Goal: Find specific page/section: Find specific page/section

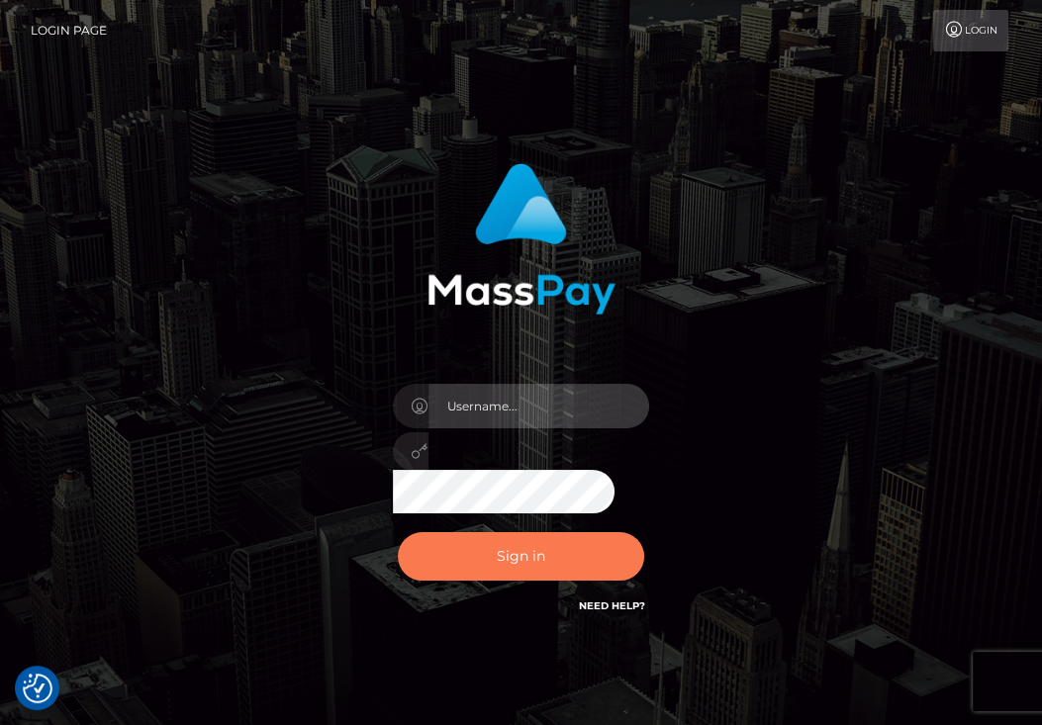
type input "aluasupport"
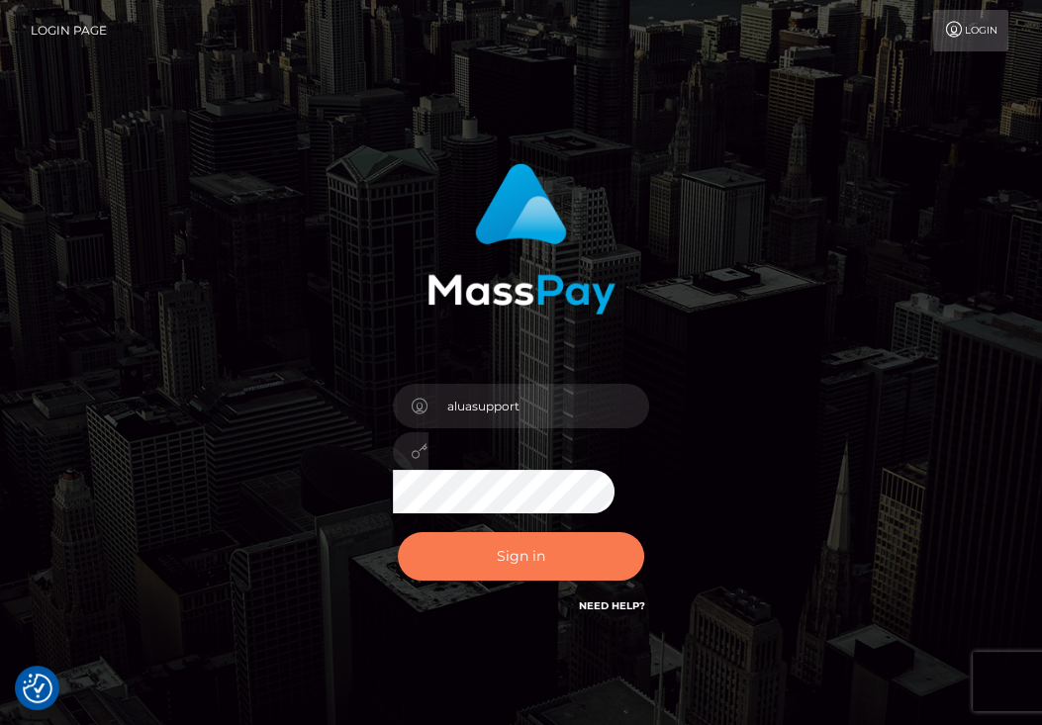
click at [530, 562] on button "Sign in" at bounding box center [521, 556] width 247 height 48
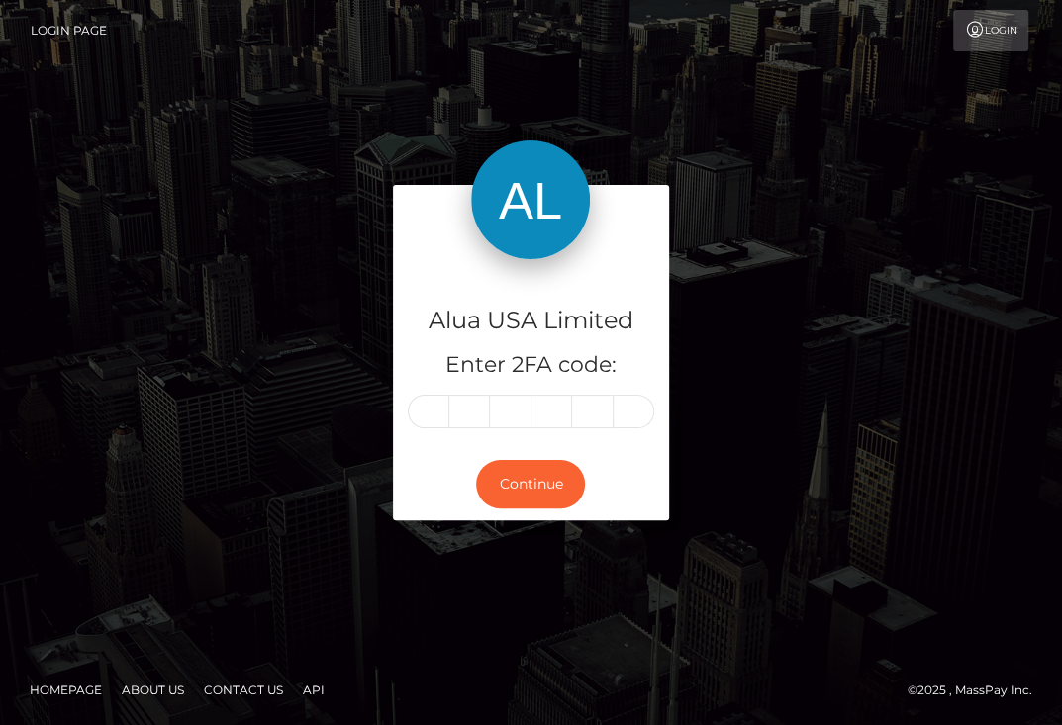
click at [437, 419] on input "text" at bounding box center [429, 412] width 42 height 34
type input "7"
type input "8"
type input "1"
type input "8"
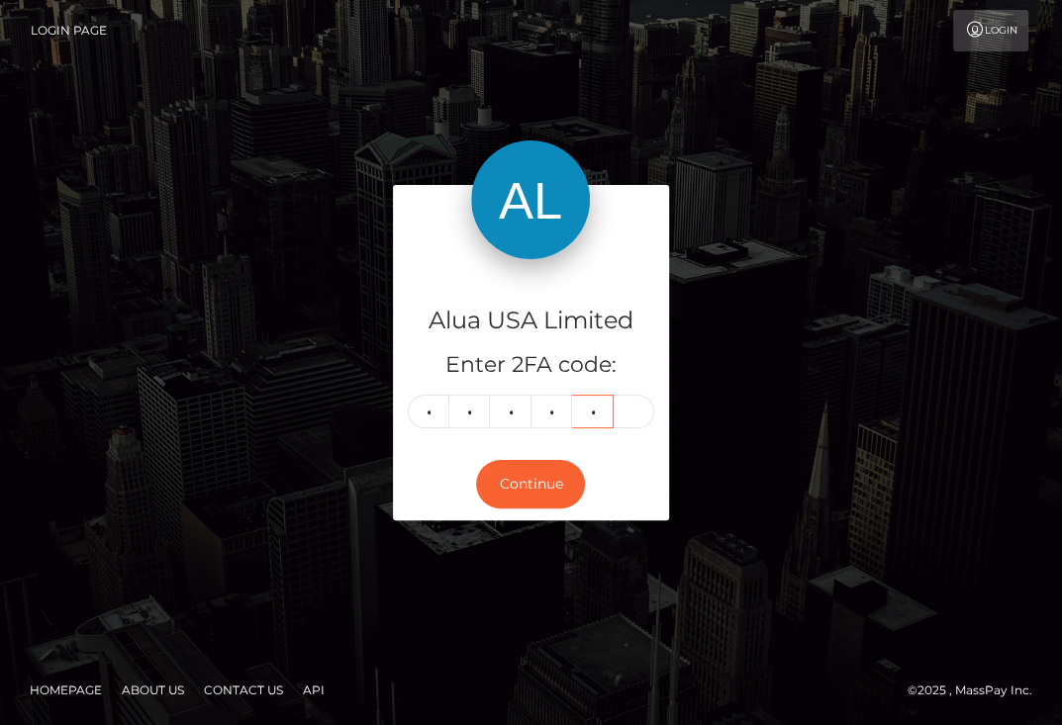
type input "7"
type input "5"
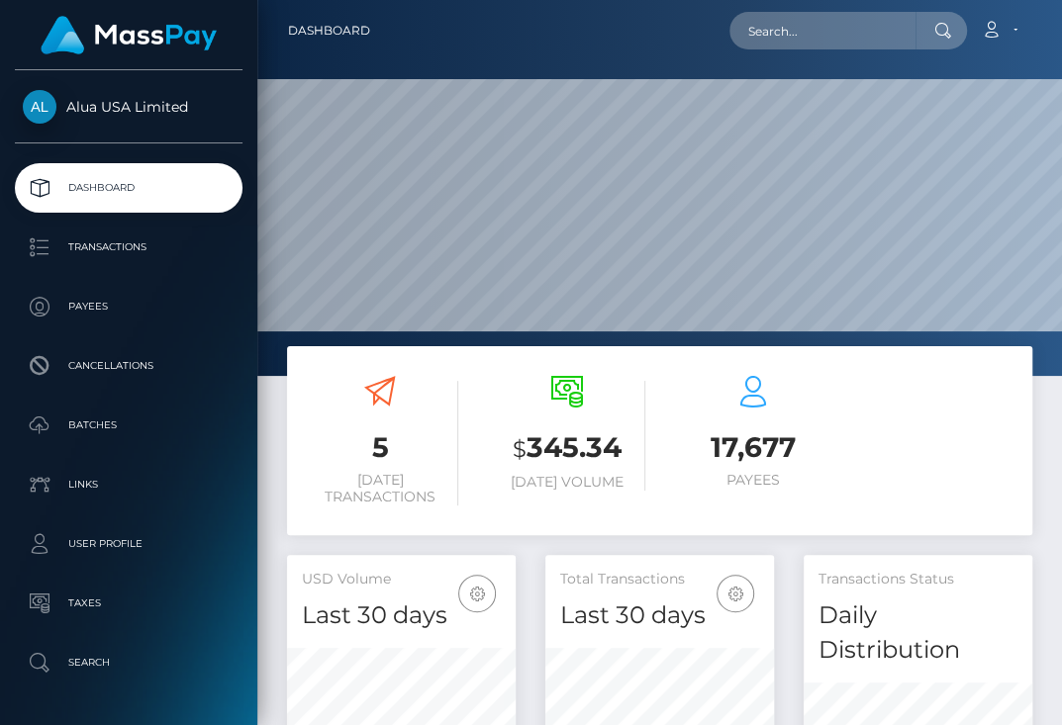
scroll to position [385, 228]
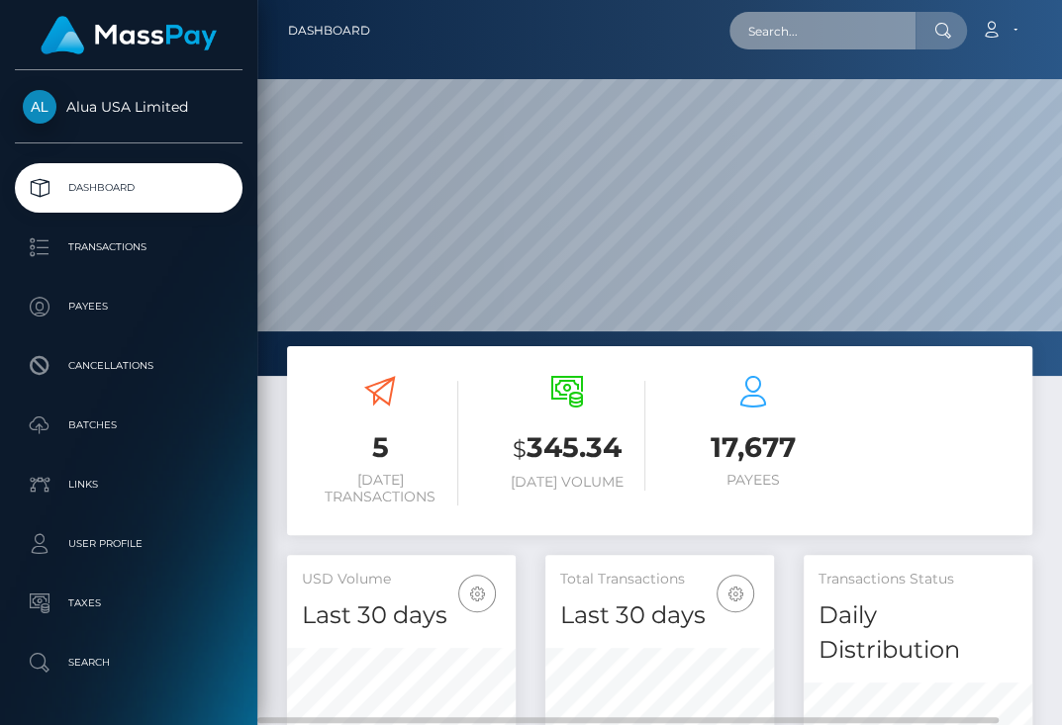
click at [854, 26] on input "text" at bounding box center [822, 31] width 186 height 38
paste input "66102a98560d40b80f0a4850"
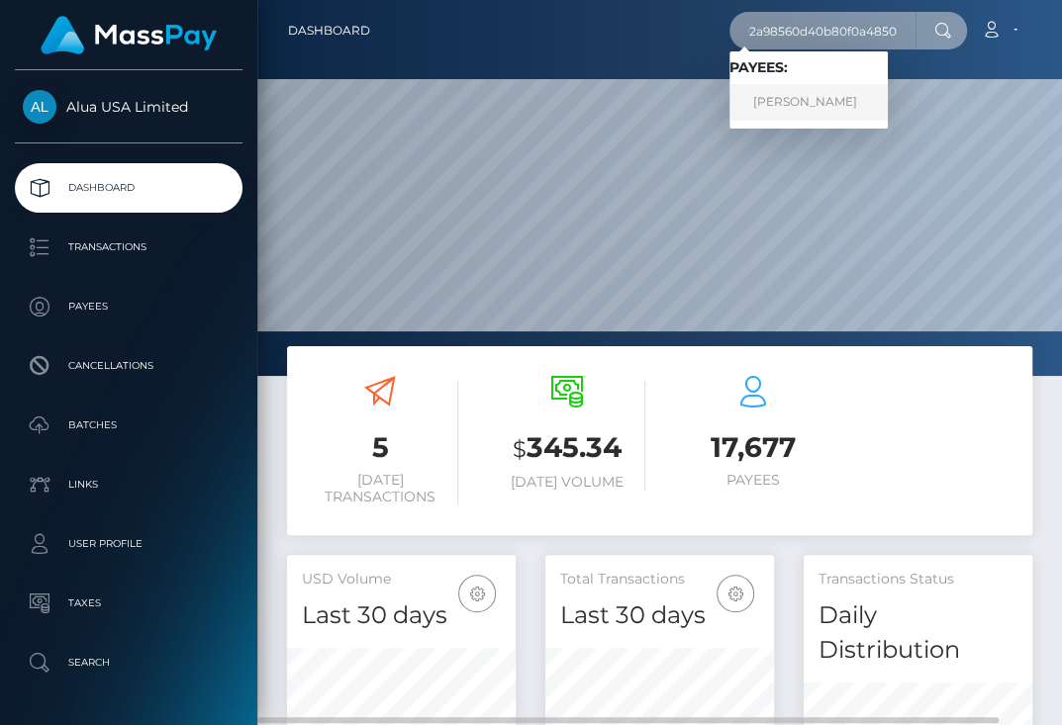
type input "66102a98560d40b80f0a4850"
click at [797, 107] on link "Rebecca Woods" at bounding box center [808, 102] width 158 height 37
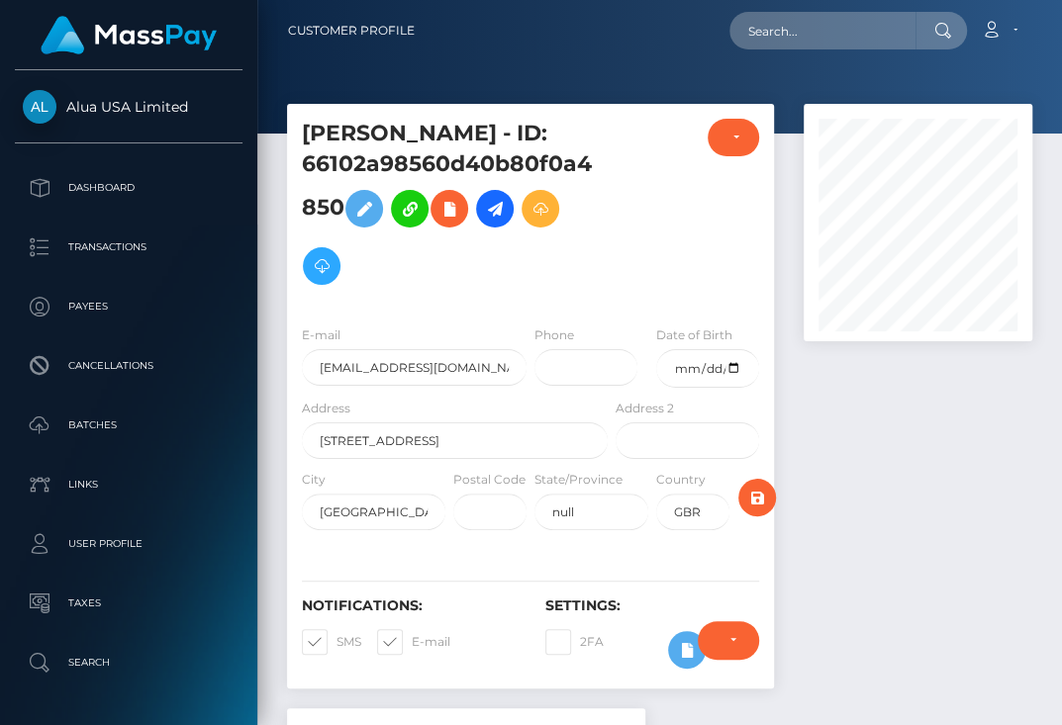
scroll to position [236, 228]
click at [681, 648] on icon at bounding box center [687, 650] width 24 height 25
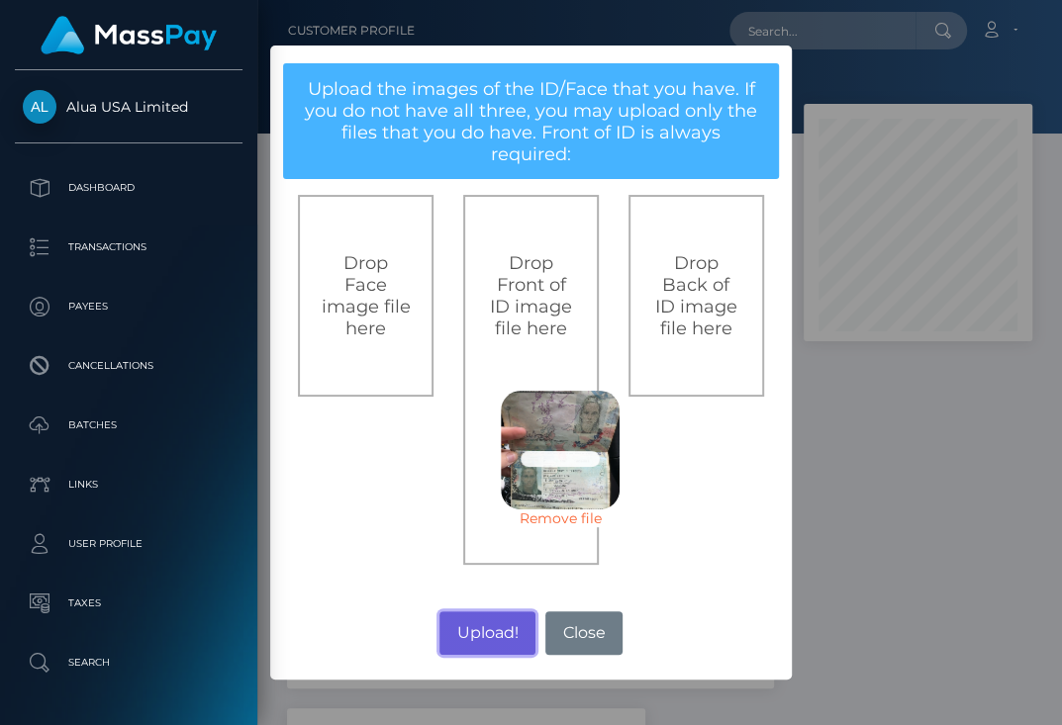
click at [485, 627] on button "Upload!" at bounding box center [487, 634] width 96 height 44
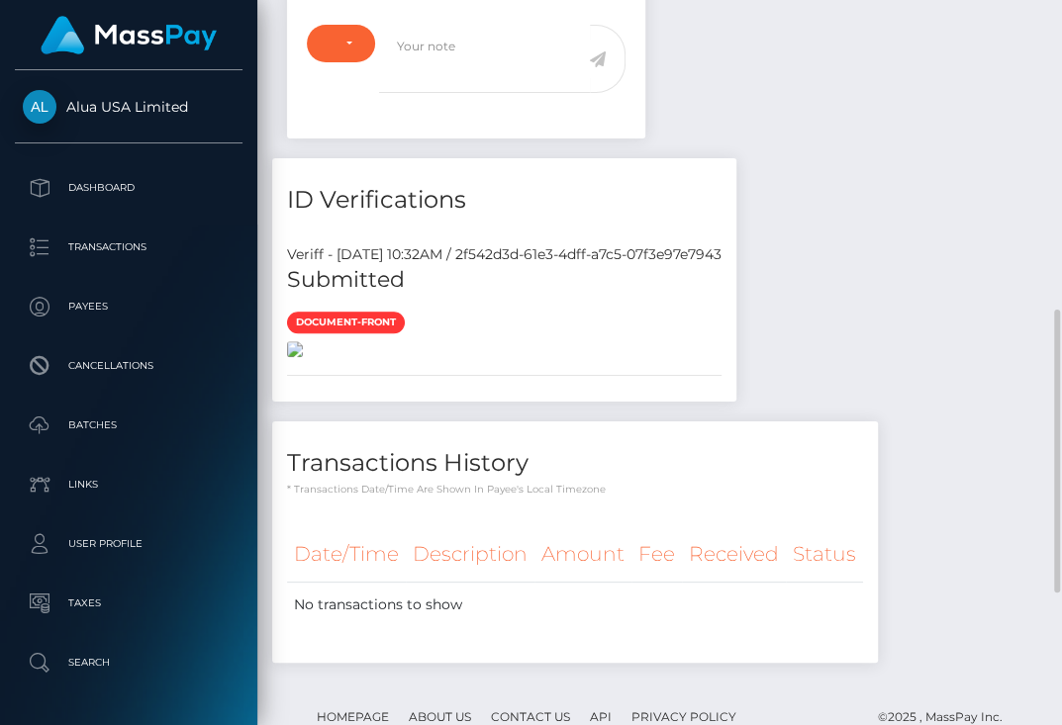
scroll to position [1134, 0]
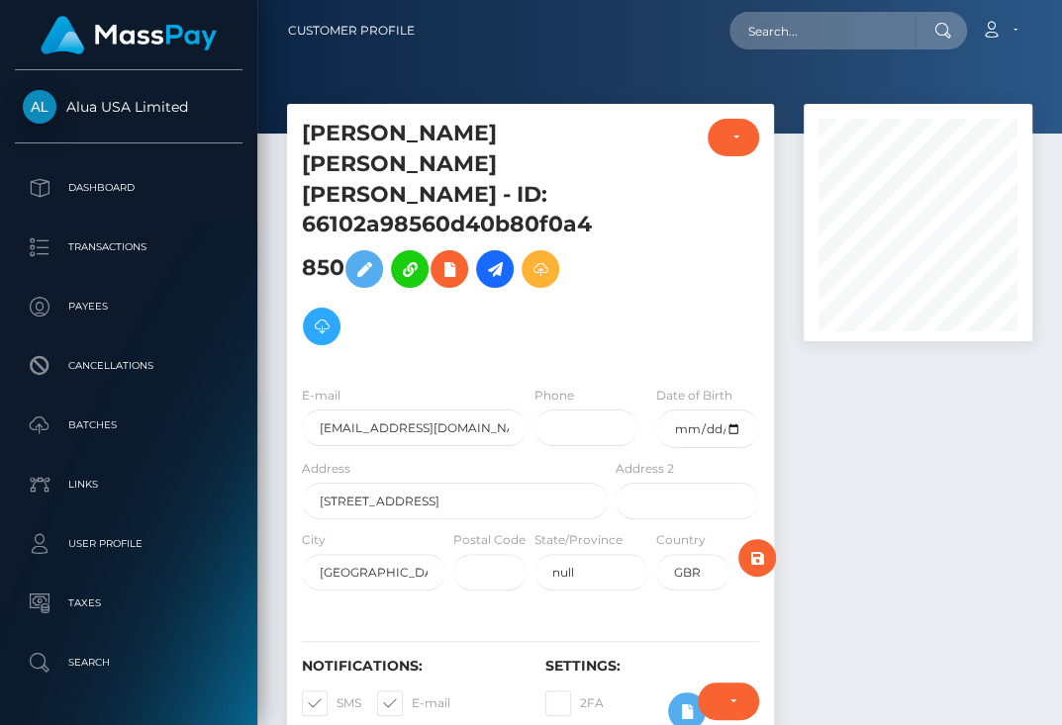
scroll to position [236, 228]
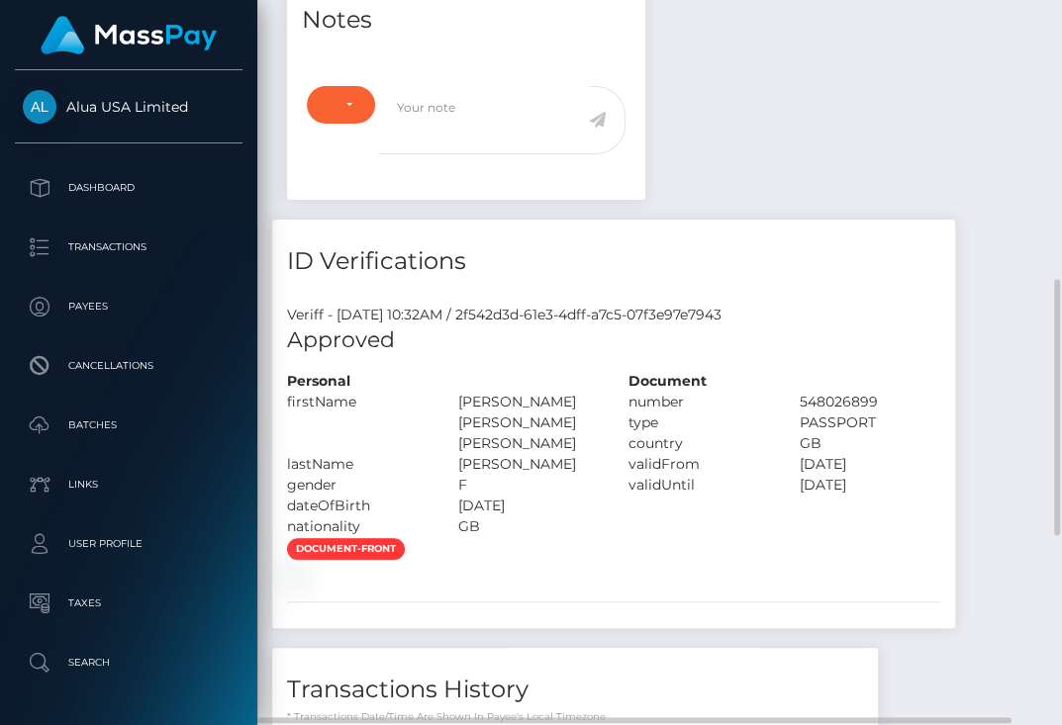
drag, startPoint x: 0, startPoint y: 0, endPoint x: 990, endPoint y: 393, distance: 1064.6
click at [990, 393] on div "Notes Note Type Compliance Clear Compliance General Note Type" at bounding box center [659, 444] width 775 height 932
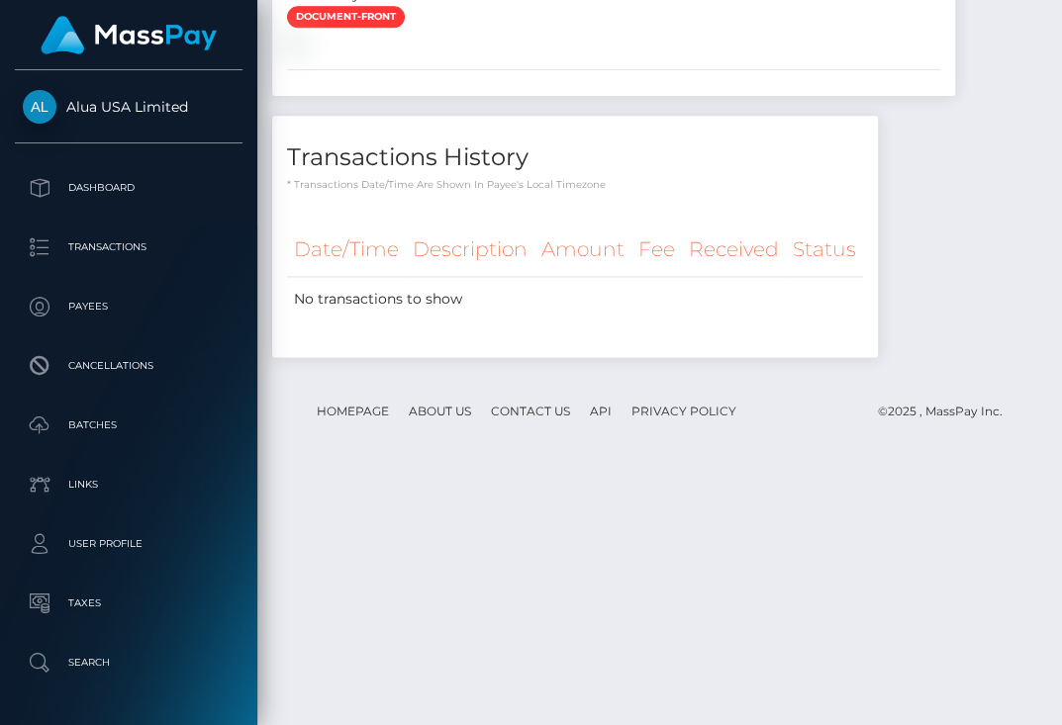
scroll to position [989283, 989291]
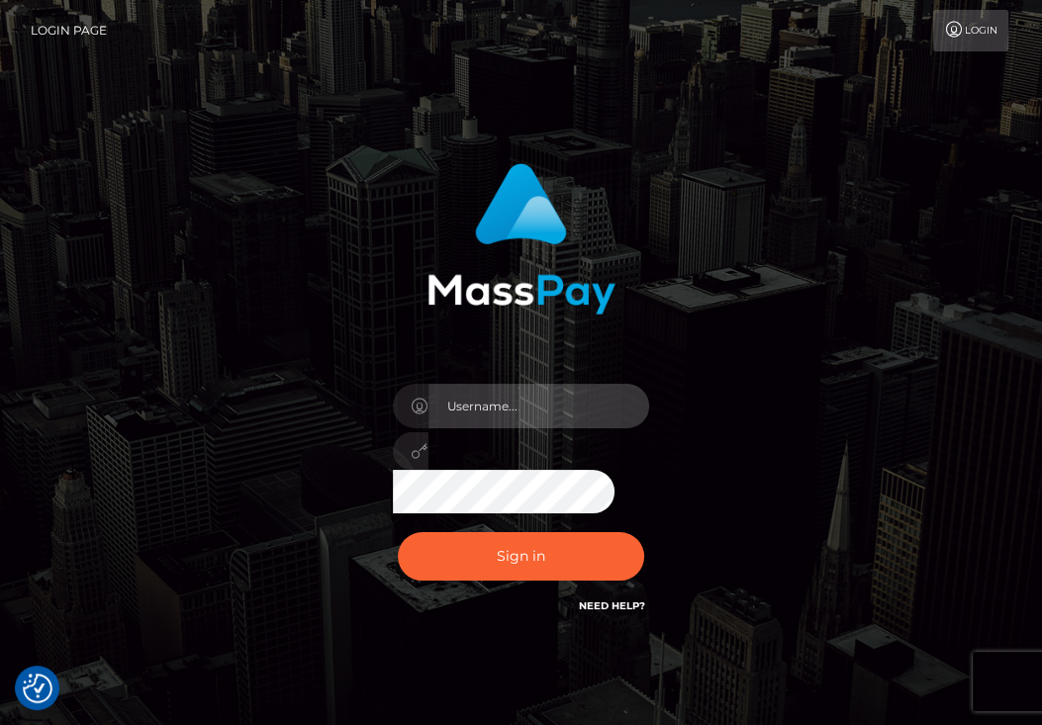
type input "aluasupport"
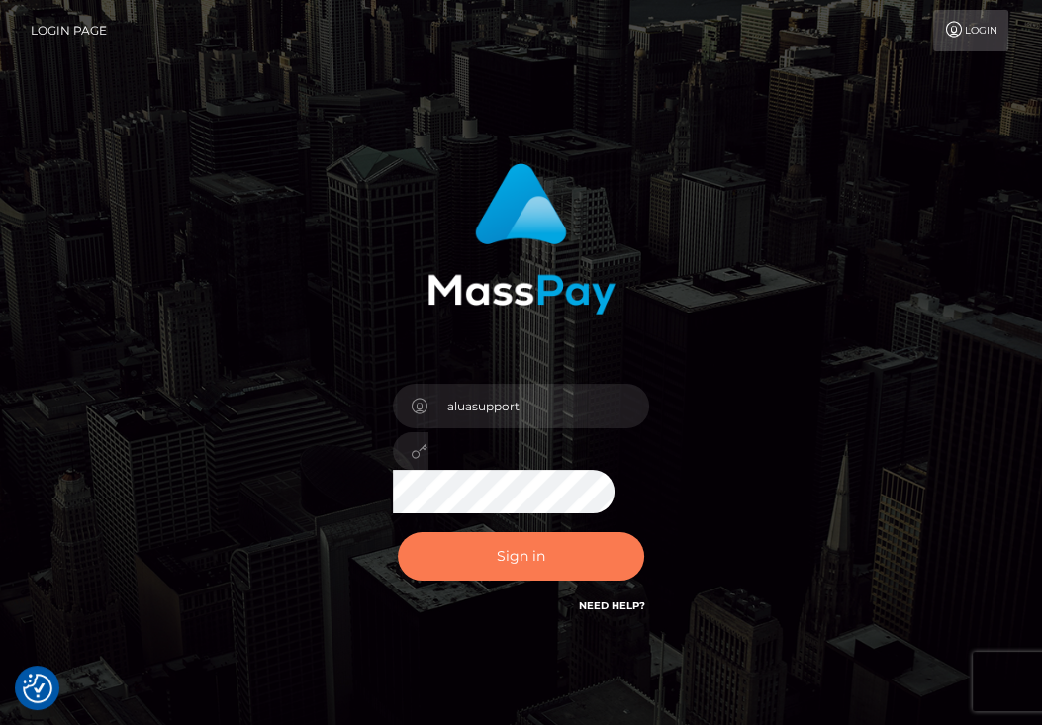
click at [497, 556] on button "Sign in" at bounding box center [521, 556] width 247 height 48
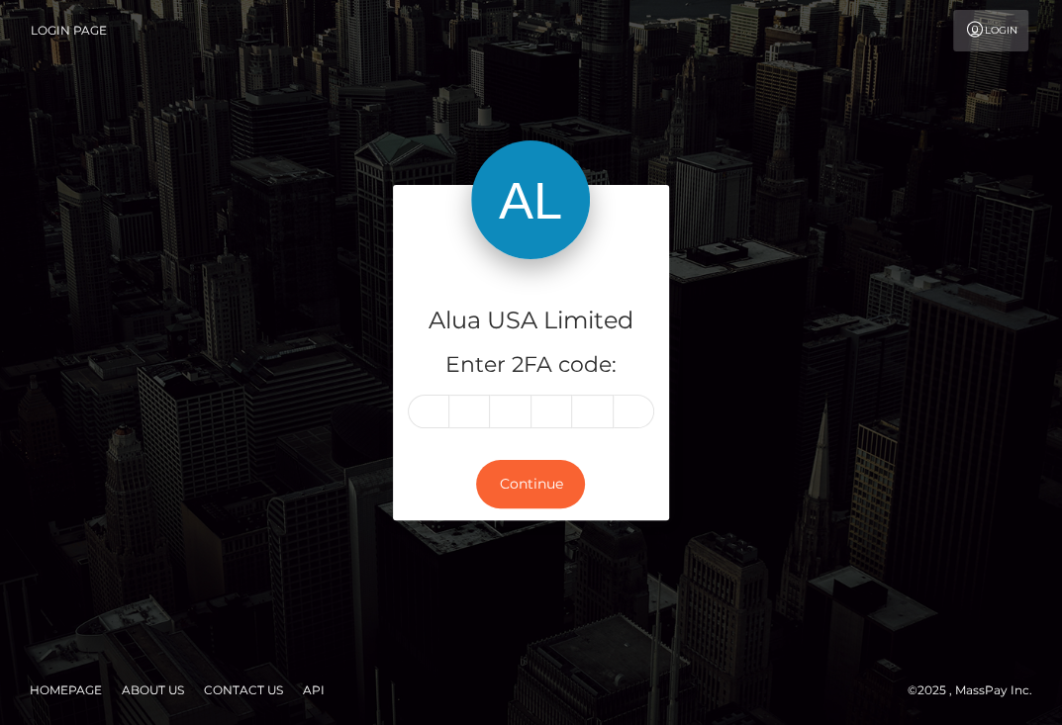
click at [439, 416] on input "text" at bounding box center [429, 412] width 42 height 34
type input "3"
type input "0"
type input "9"
type input "5"
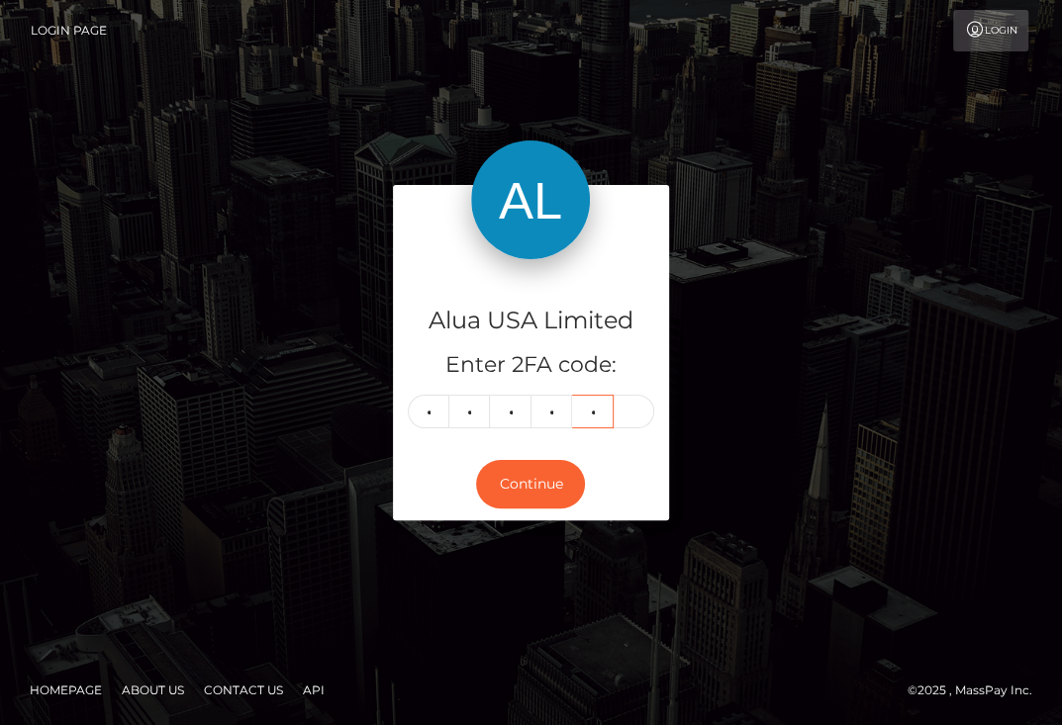
type input "9"
type input "3"
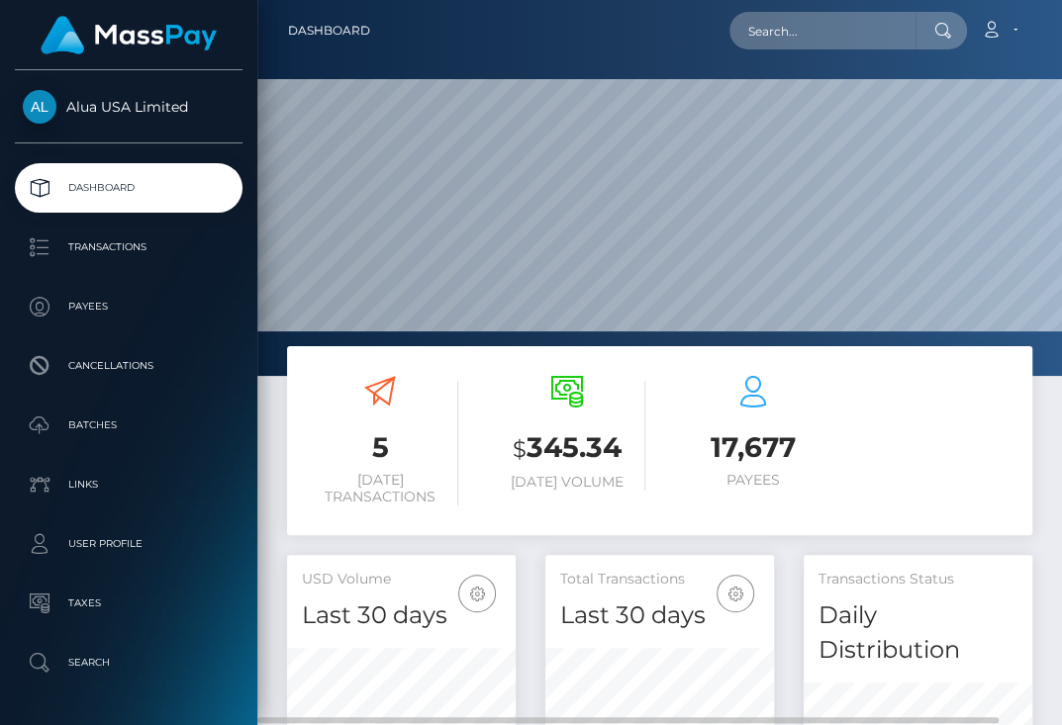
scroll to position [385, 228]
click at [850, 32] on input "text" at bounding box center [822, 31] width 186 height 38
paste input "6077cf80f6b79a794266c109"
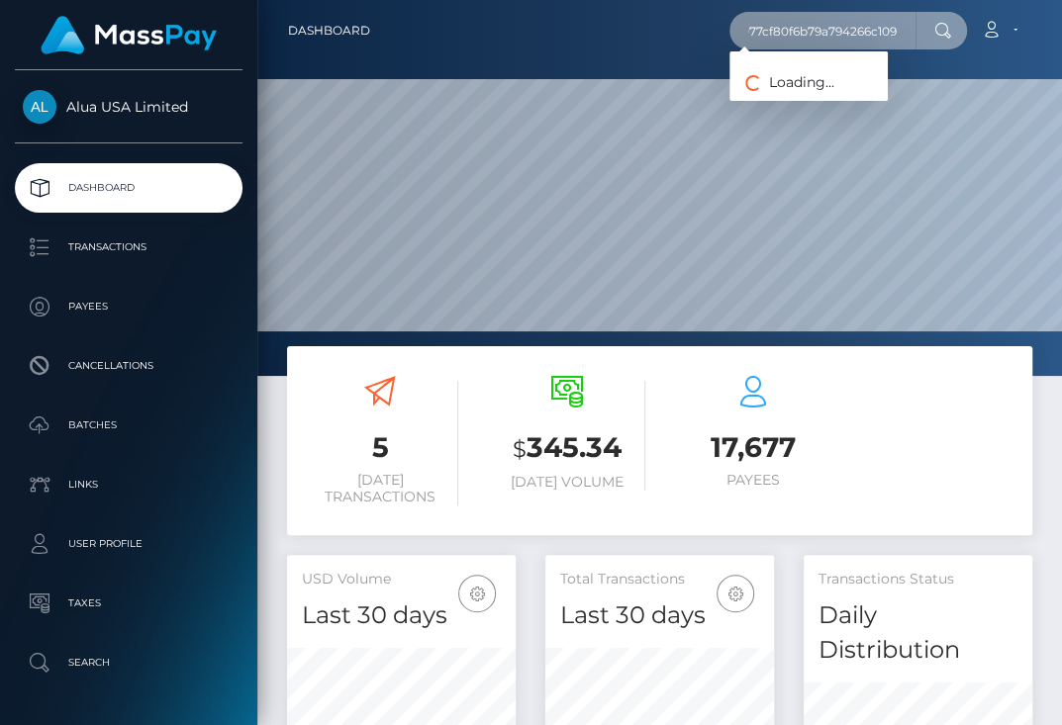
type input "6077cf80f6b79a794266c109"
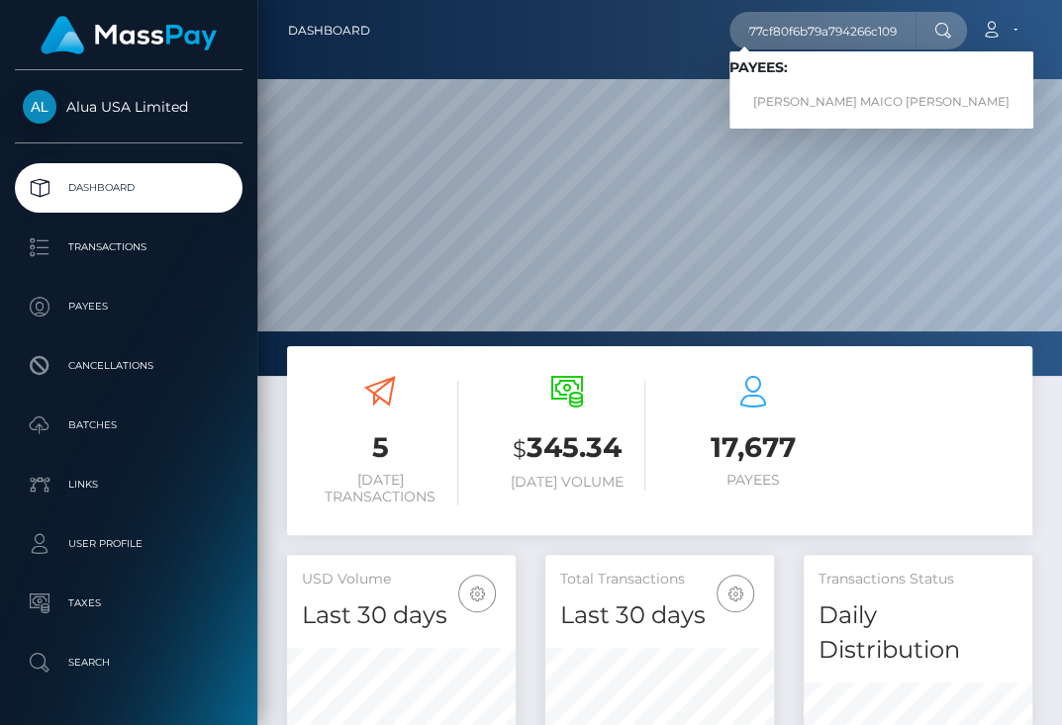
scroll to position [0, 0]
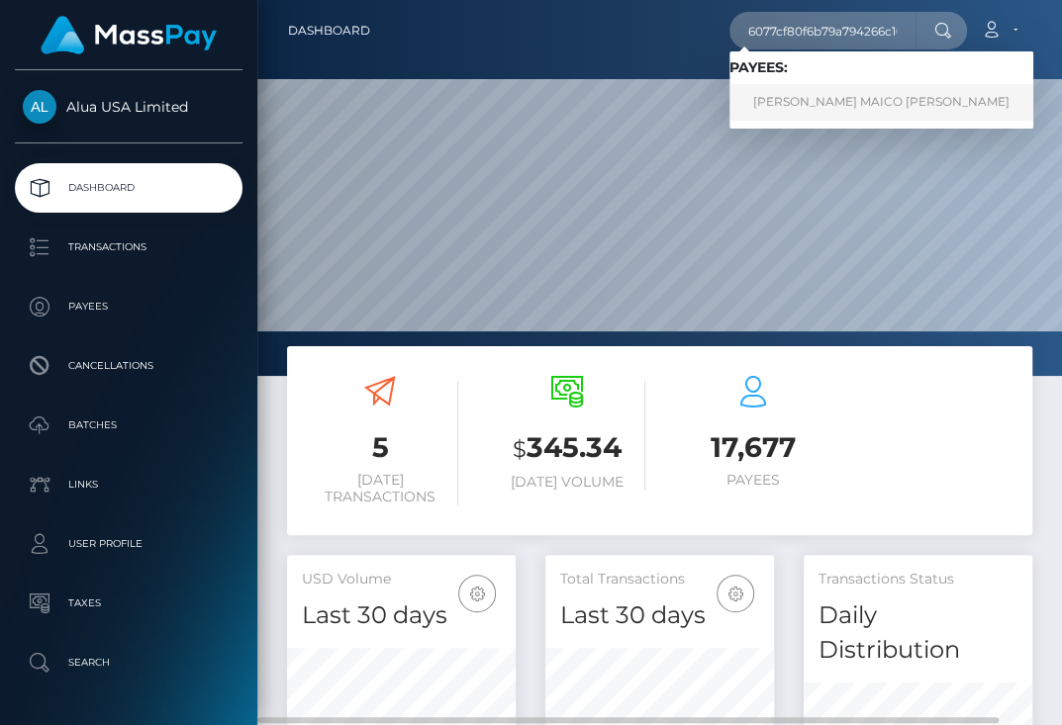
click at [820, 94] on link "MARYLOU PATRICIA ANTHONETTE MAICO RABANG" at bounding box center [881, 102] width 304 height 37
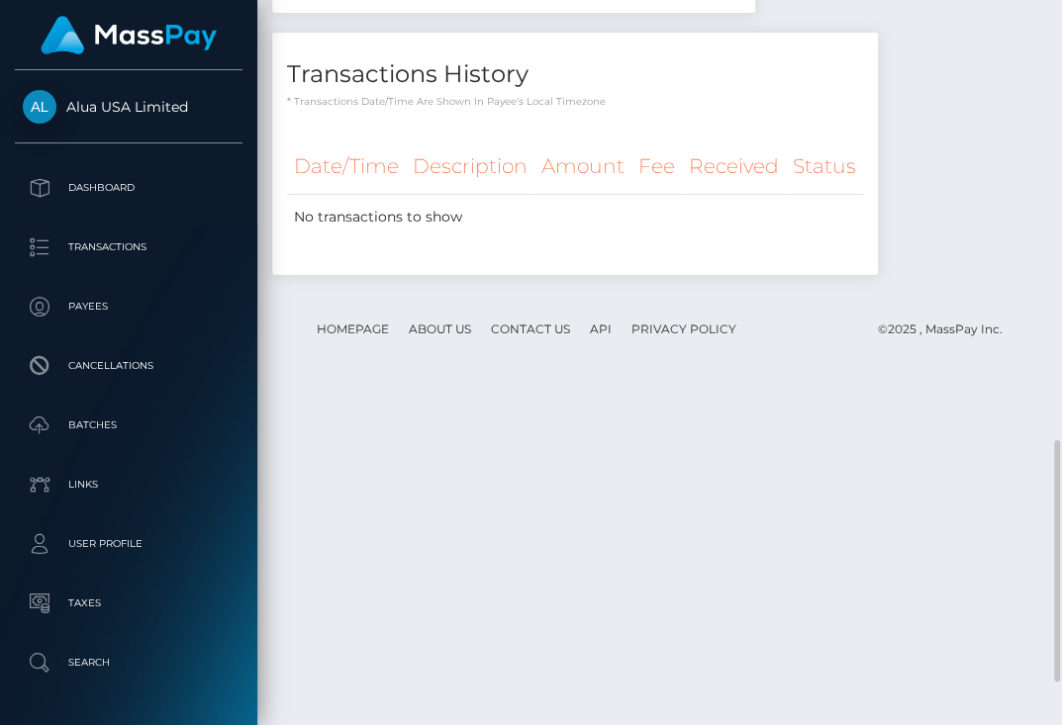
scroll to position [1055, 0]
